Goal: Information Seeking & Learning: Learn about a topic

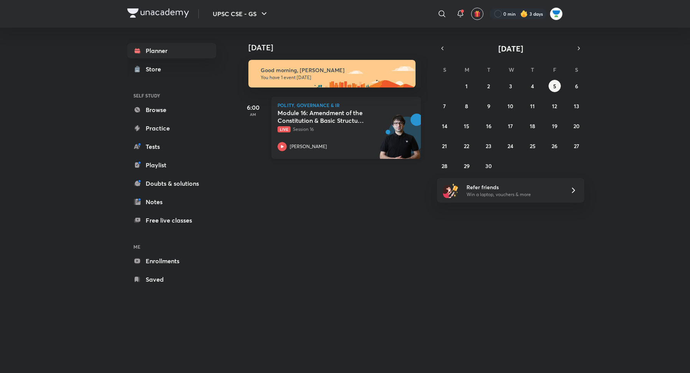
click at [346, 106] on p "Polity, Governance & IR" at bounding box center [346, 105] width 137 height 5
